Goal: Ask a question

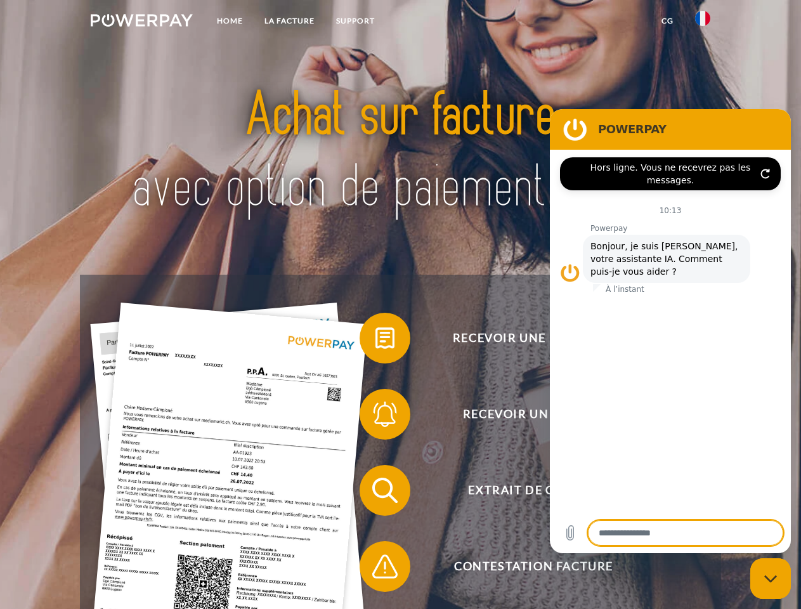
click at [141, 22] on img at bounding box center [142, 20] width 102 height 13
click at [703, 22] on img at bounding box center [702, 18] width 15 height 15
click at [667, 21] on link "CG" at bounding box center [668, 21] width 34 height 23
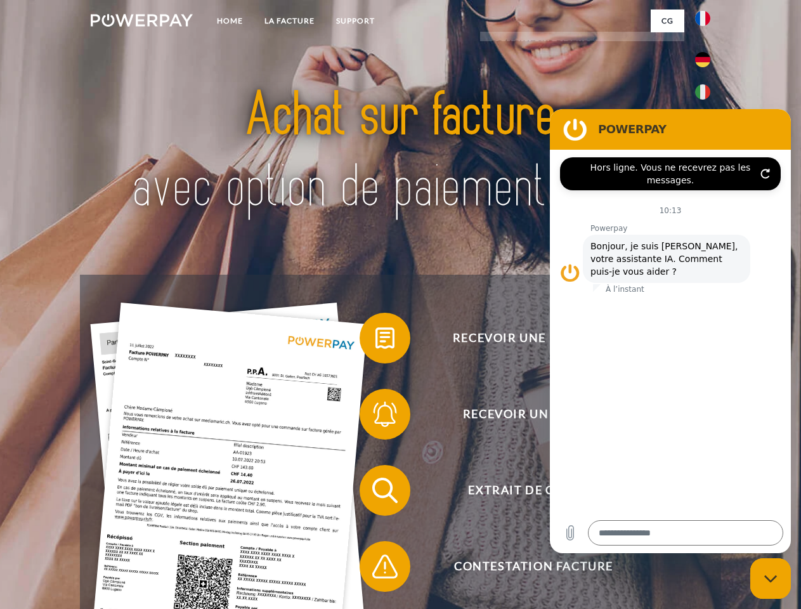
click at [376, 341] on span at bounding box center [365, 337] width 63 height 63
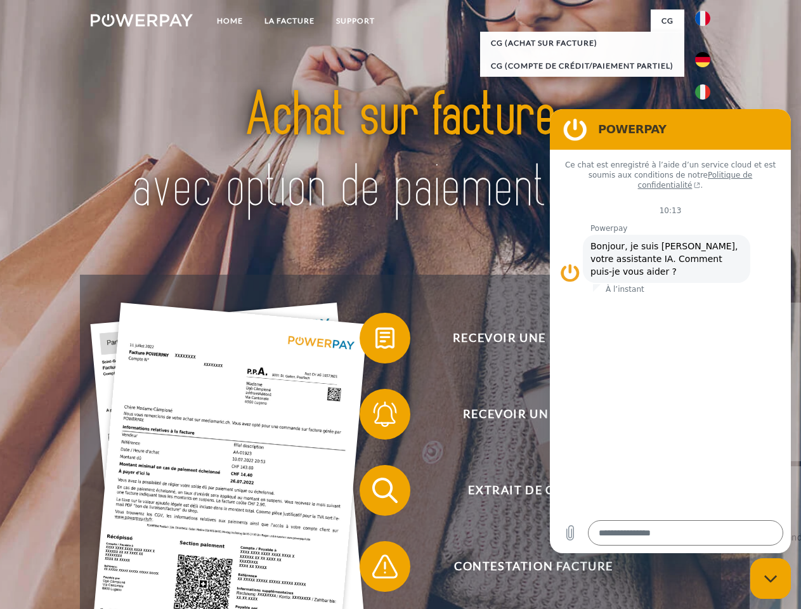
click at [376, 417] on div "Recevoir une facture ? Recevoir un rappel? Extrait de compte retour" at bounding box center [400, 528] width 641 height 507
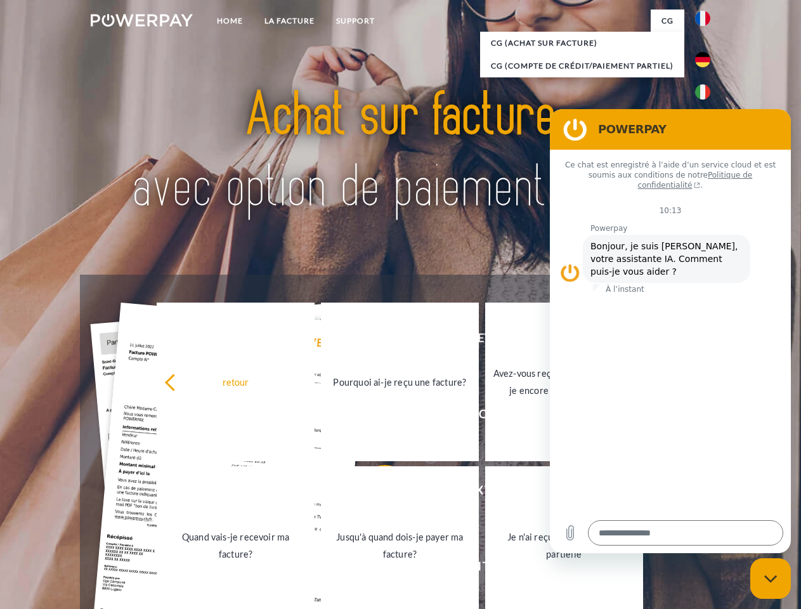
click at [376, 493] on link "Jusqu'à quand dois-je payer ma facture?" at bounding box center [400, 545] width 158 height 159
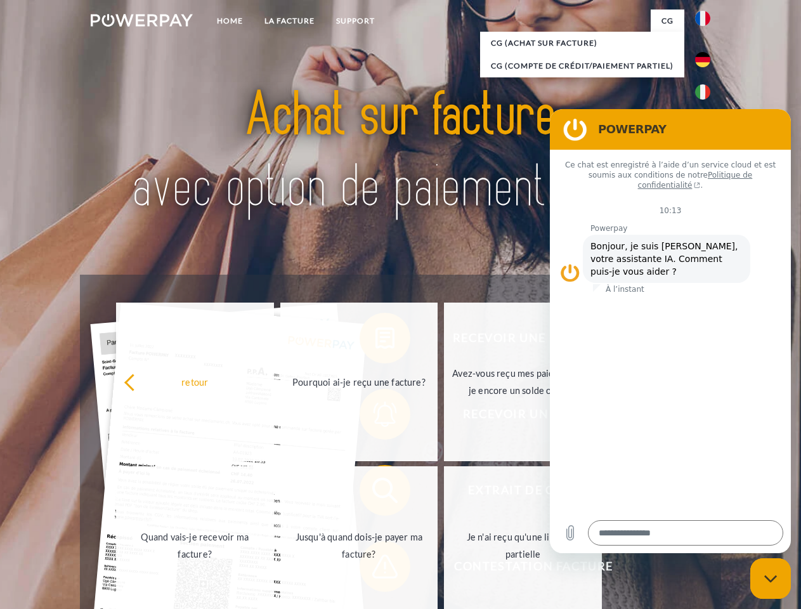
click at [376, 569] on span at bounding box center [365, 566] width 63 height 63
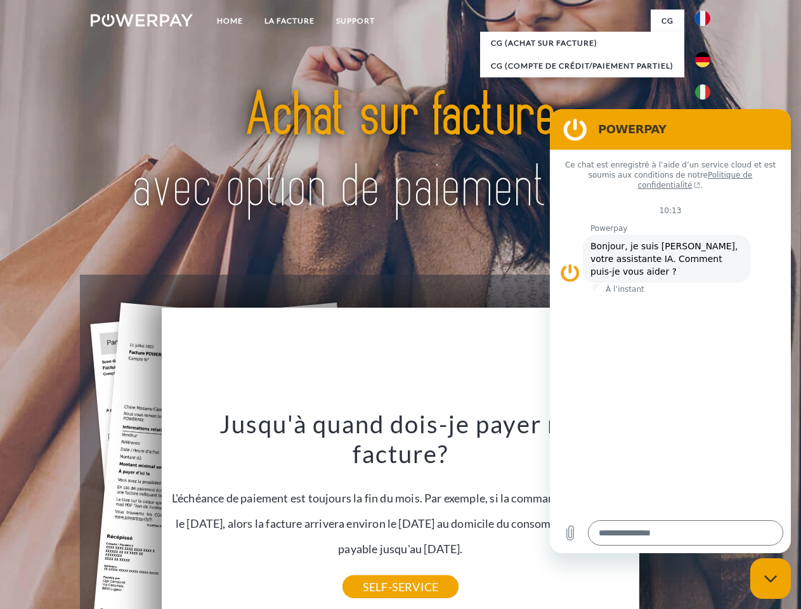
click at [771, 578] on icon "Fermer la fenêtre de messagerie" at bounding box center [770, 579] width 13 height 8
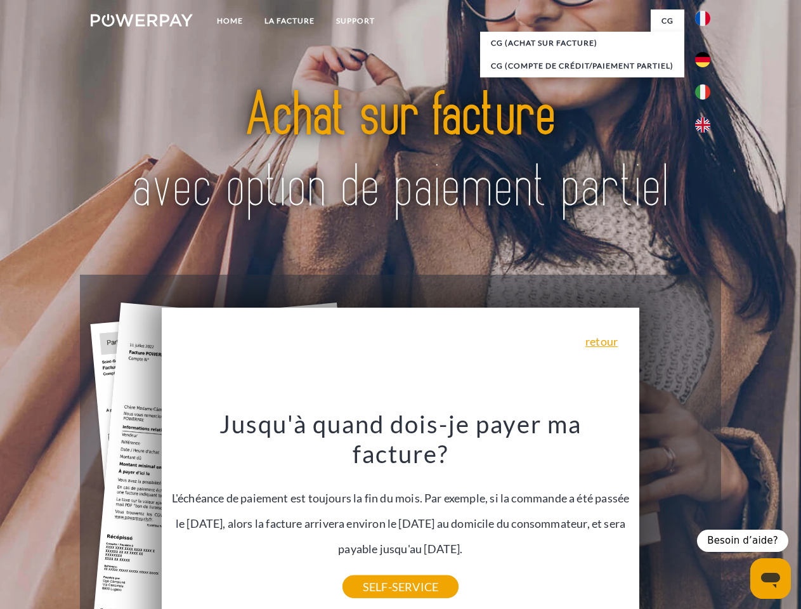
type textarea "*"
